Goal: Task Accomplishment & Management: Manage account settings

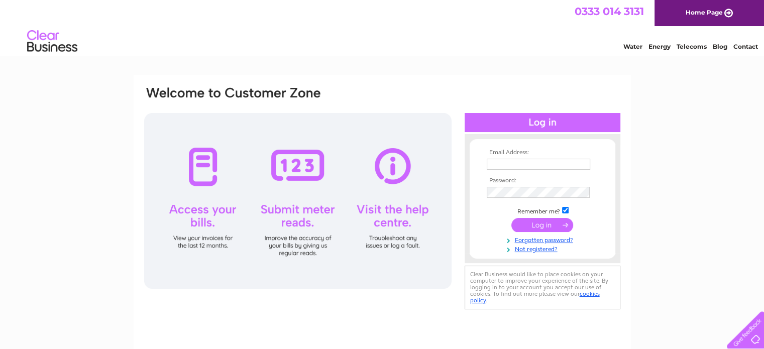
click at [550, 161] on input "text" at bounding box center [538, 164] width 103 height 11
type input "wheelcitymotorsltd@gmail.com"
click at [511, 218] on input "submit" at bounding box center [542, 225] width 62 height 14
click at [560, 224] on input "submit" at bounding box center [542, 225] width 62 height 14
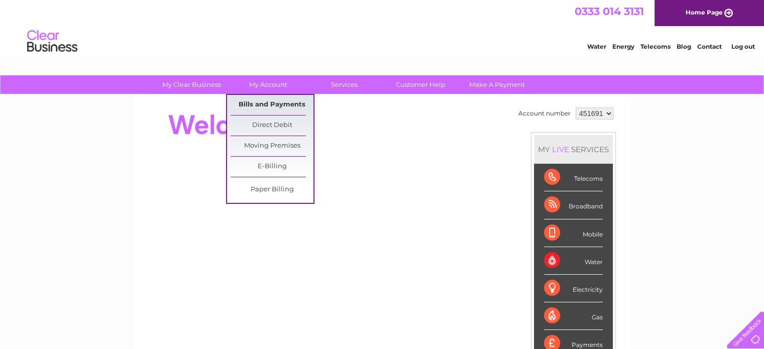
click at [264, 106] on link "Bills and Payments" at bounding box center [272, 105] width 83 height 20
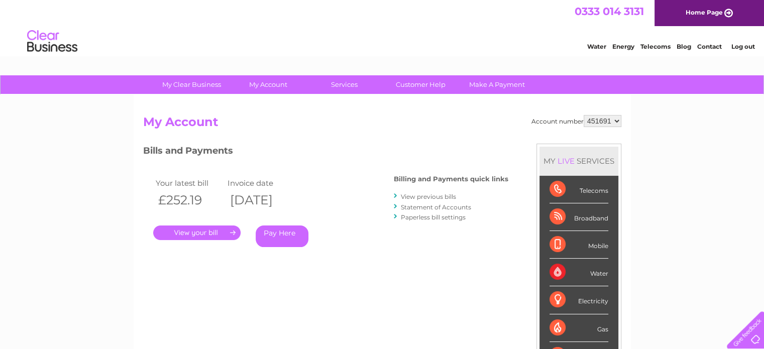
click at [213, 234] on link "." at bounding box center [196, 232] width 87 height 15
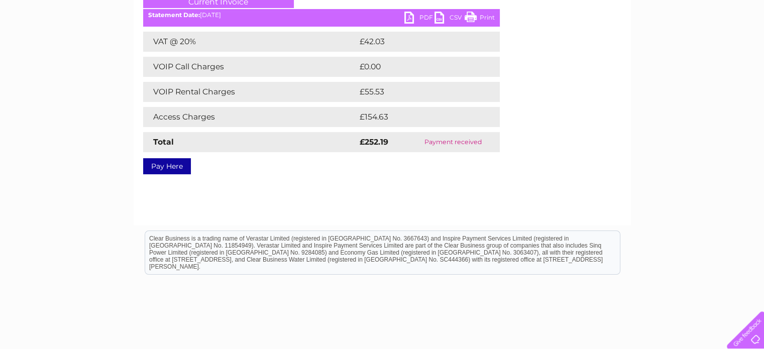
scroll to position [100, 0]
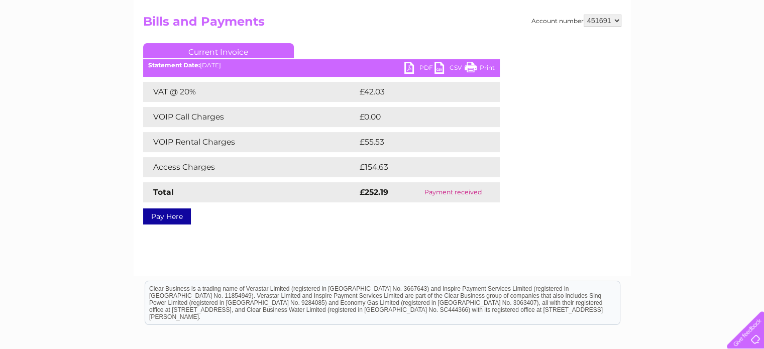
click at [422, 72] on link "PDF" at bounding box center [419, 69] width 30 height 15
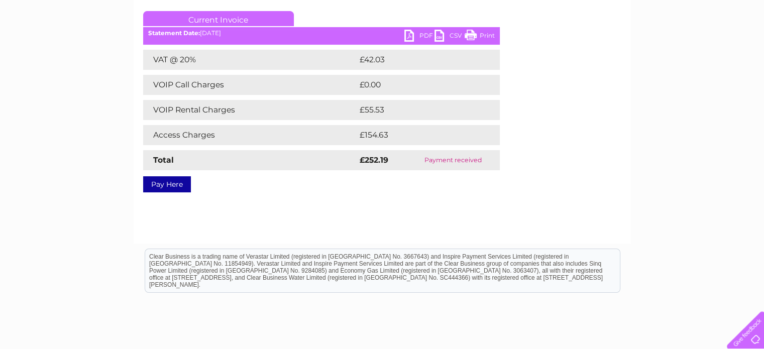
scroll to position [0, 0]
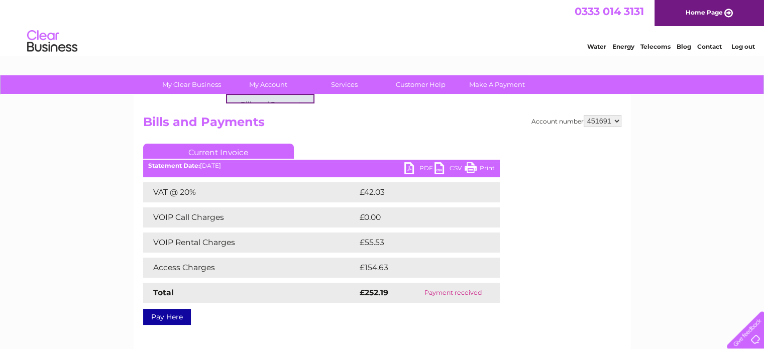
click at [263, 103] on link "Bills and Payments" at bounding box center [272, 105] width 83 height 20
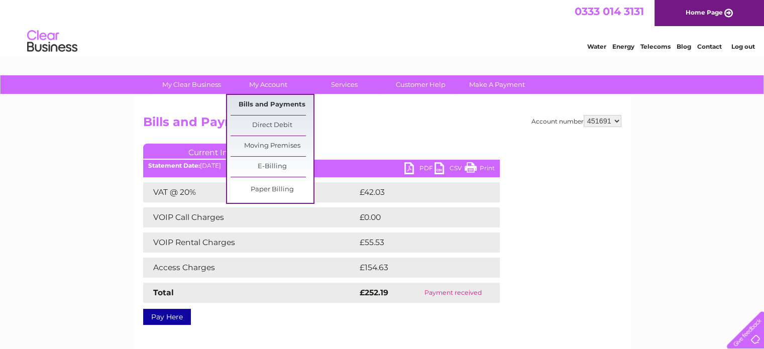
click at [277, 102] on link "Bills and Payments" at bounding box center [272, 105] width 83 height 20
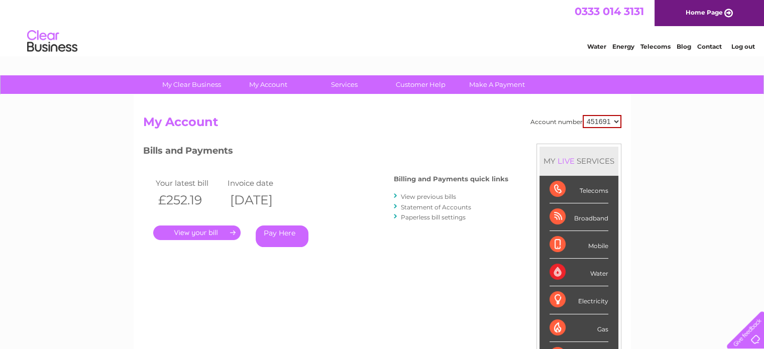
click at [434, 197] on link "View previous bills" at bounding box center [428, 197] width 55 height 8
